Goal: Check status: Check status

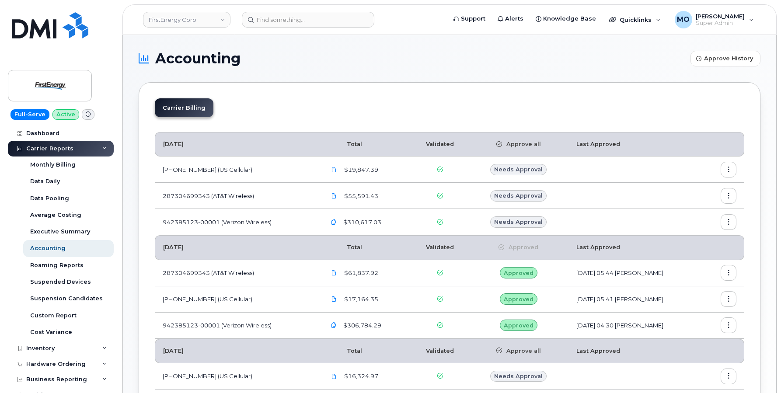
click at [727, 170] on icon "button" at bounding box center [729, 170] width 6 height 6
click at [695, 194] on div "Details" at bounding box center [697, 188] width 78 height 17
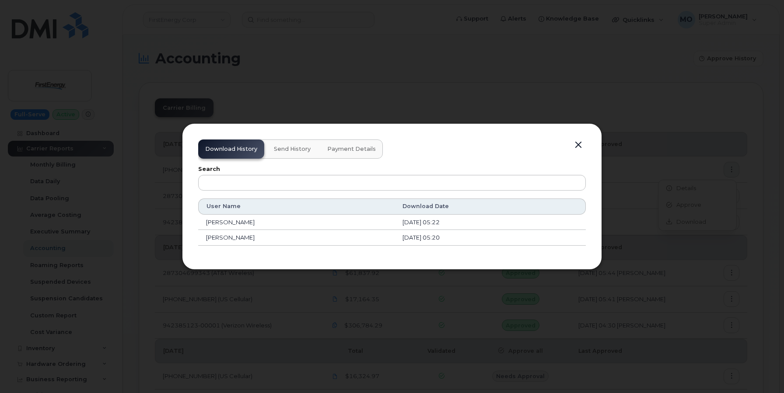
click at [357, 150] on span "Payment Details" at bounding box center [351, 149] width 49 height 7
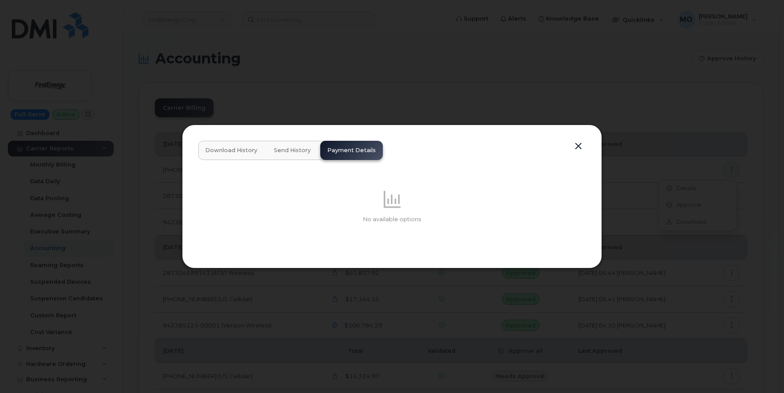
click at [298, 145] on button "Send History" at bounding box center [292, 150] width 51 height 19
click at [226, 157] on button "Download History" at bounding box center [231, 150] width 66 height 19
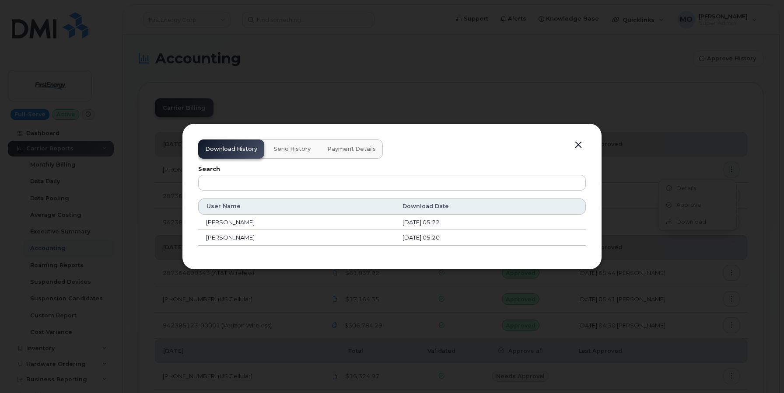
click at [586, 83] on div at bounding box center [392, 196] width 784 height 393
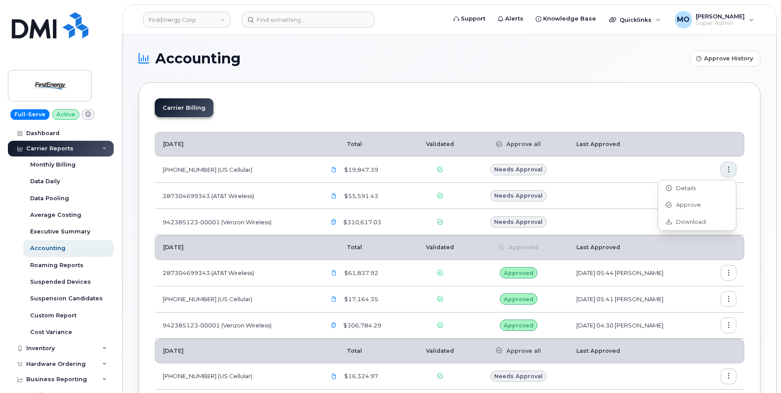
click at [602, 183] on td at bounding box center [636, 196] width 135 height 26
click at [729, 223] on icon "button" at bounding box center [729, 223] width 6 height 6
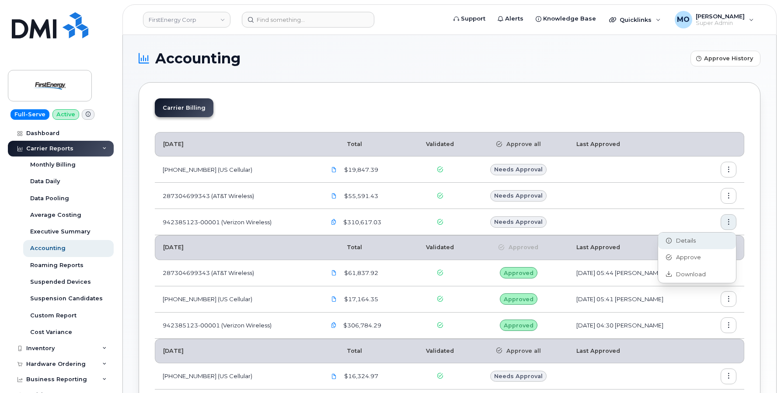
click at [709, 240] on div "Details" at bounding box center [697, 241] width 78 height 17
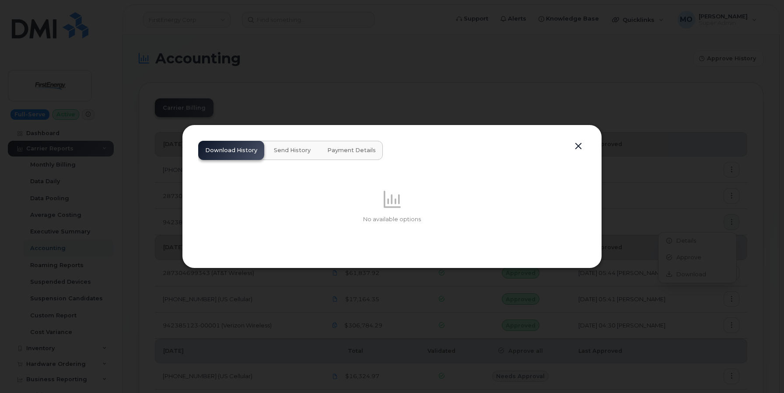
click at [348, 152] on span "Payment Details" at bounding box center [351, 150] width 49 height 7
click at [571, 145] on div "Download History Send History Payment Details No available options" at bounding box center [391, 197] width 387 height 112
click at [577, 145] on button "button" at bounding box center [578, 146] width 13 height 12
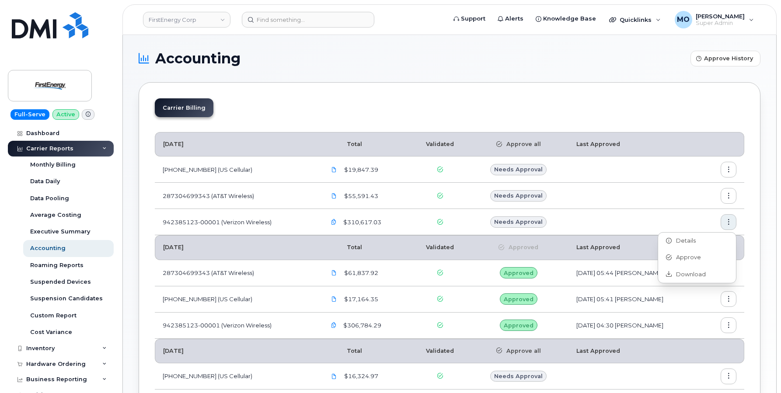
click at [535, 264] on td "Approved" at bounding box center [519, 273] width 100 height 26
click at [730, 173] on button "button" at bounding box center [729, 170] width 16 height 16
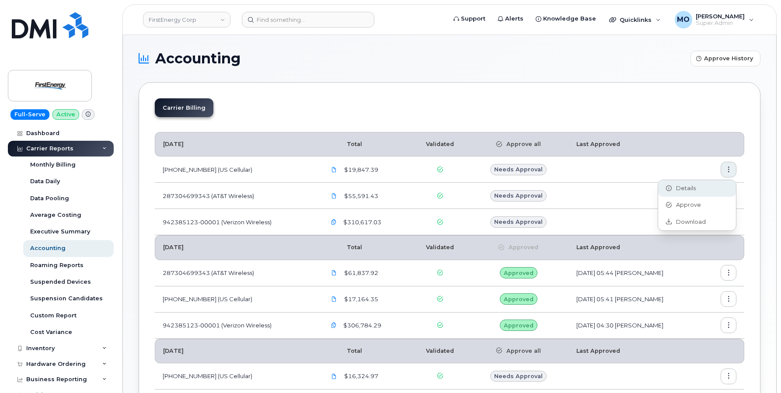
click at [700, 188] on div "Details" at bounding box center [697, 188] width 78 height 17
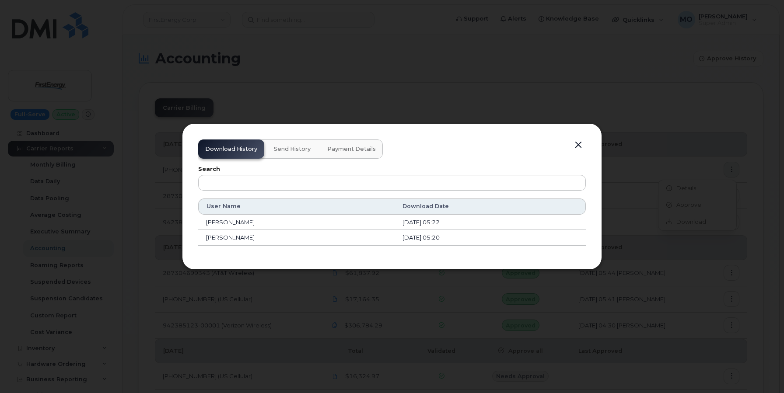
click at [332, 151] on span "Payment Details" at bounding box center [351, 149] width 49 height 7
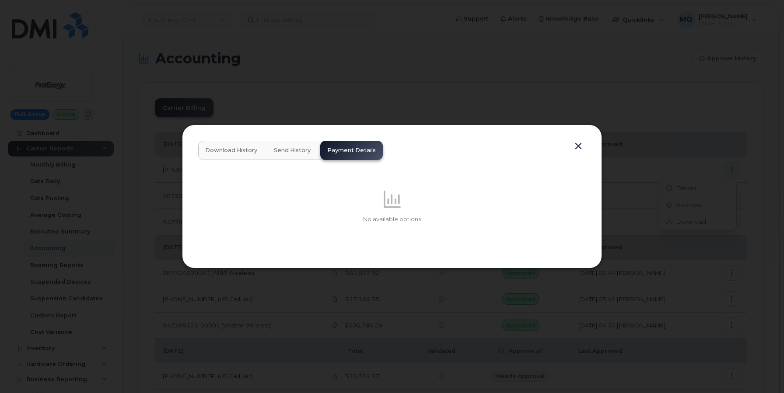
click at [582, 143] on button "button" at bounding box center [578, 146] width 13 height 12
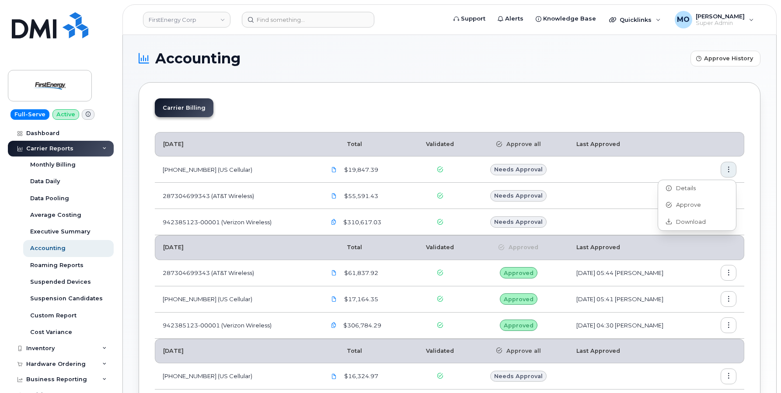
click at [664, 121] on div "Carrier Billing" at bounding box center [450, 111] width 590 height 26
click at [734, 269] on button "button" at bounding box center [729, 273] width 16 height 16
